Goal: Complete application form

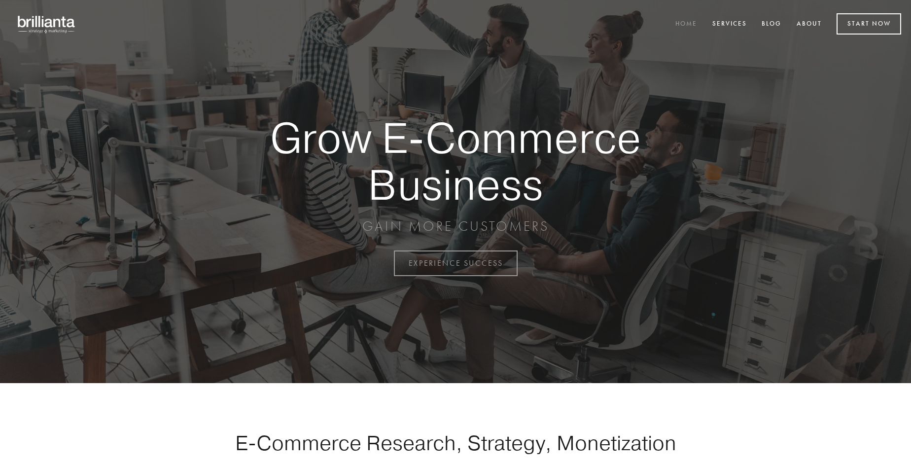
scroll to position [2585, 0]
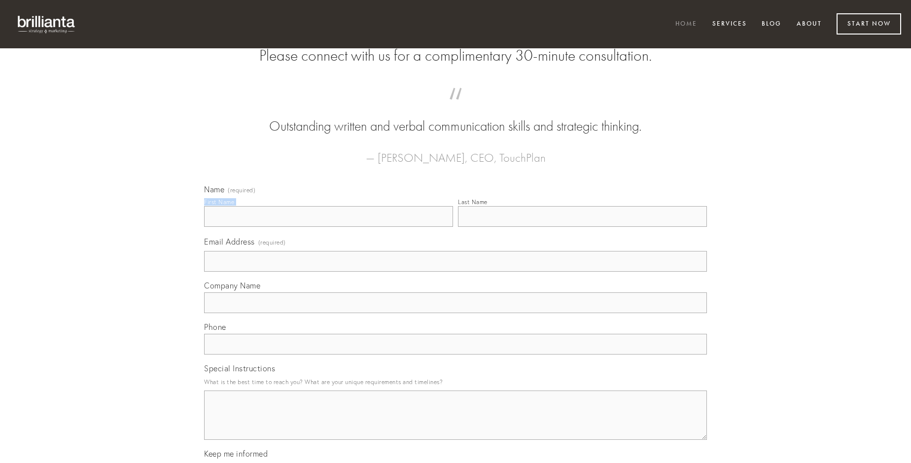
type input "[PERSON_NAME]"
click at [582, 227] on input "Last Name" at bounding box center [582, 216] width 249 height 21
type input "[PERSON_NAME]"
click at [456, 272] on input "Email Address (required)" at bounding box center [455, 261] width 503 height 21
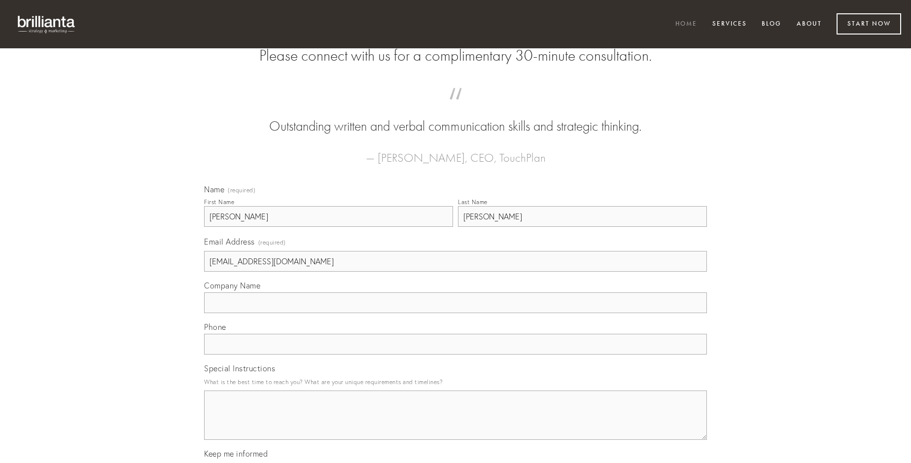
type input "[EMAIL_ADDRESS][DOMAIN_NAME]"
click at [456, 313] on input "Company Name" at bounding box center [455, 302] width 503 height 21
type input "animadverto"
click at [456, 355] on input "text" at bounding box center [455, 344] width 503 height 21
click at [456, 424] on textarea "Special Instructions" at bounding box center [455, 415] width 503 height 49
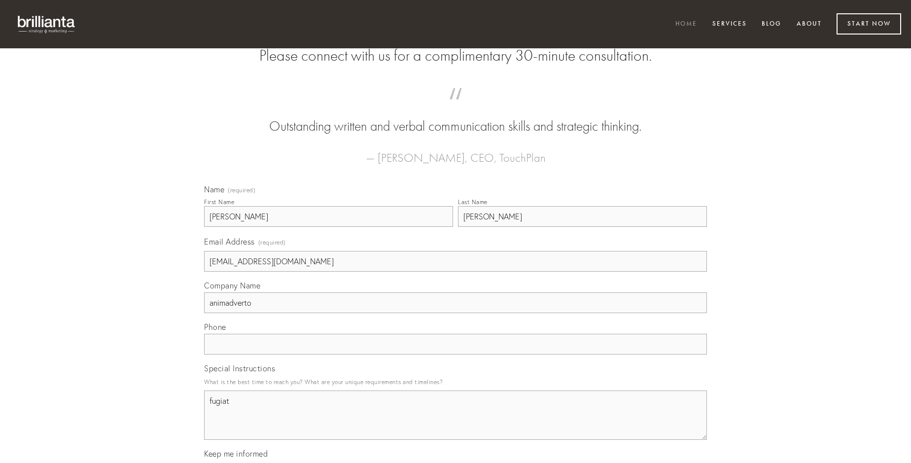
type textarea "fugiat"
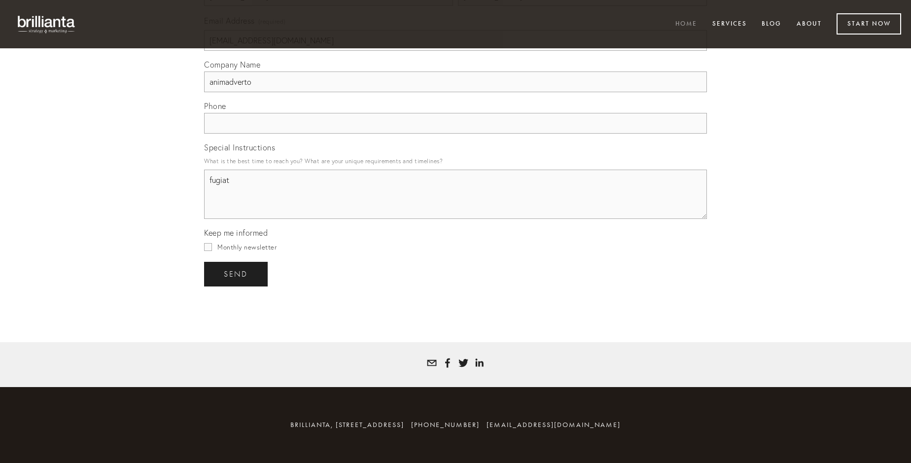
click at [237, 274] on span "send" at bounding box center [236, 274] width 24 height 9
